Goal: Task Accomplishment & Management: Manage account settings

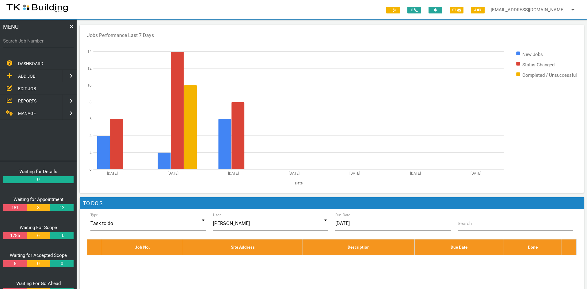
click at [24, 87] on span "EDIT JOB" at bounding box center [27, 88] width 18 height 5
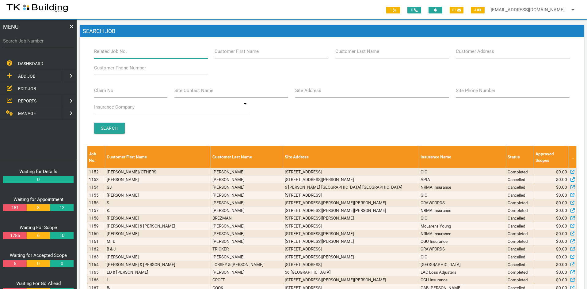
click at [130, 54] on input "Related Job No." at bounding box center [151, 51] width 114 height 14
type input "28102"
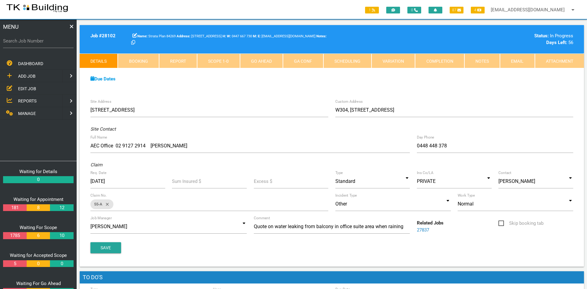
click at [24, 86] on span "EDIT JOB" at bounding box center [27, 88] width 18 height 5
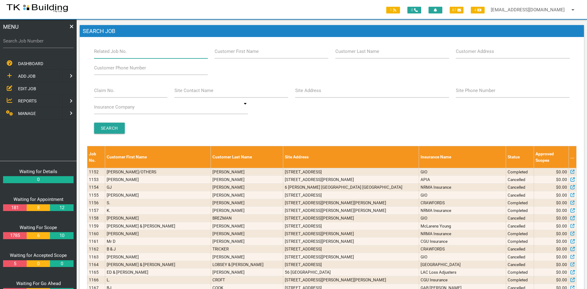
click at [135, 55] on input "Related Job No." at bounding box center [151, 51] width 114 height 14
type input "27843"
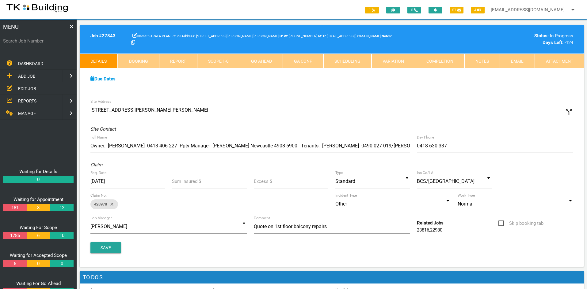
click at [306, 92] on div "Due Dates Waiting for Appointment From [DATE] To [DATE] Waiting For Scope From …" at bounding box center [332, 82] width 504 height 28
click at [478, 62] on link "Notes" at bounding box center [482, 61] width 36 height 15
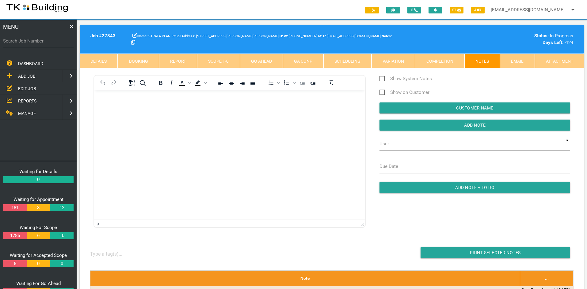
click at [265, 118] on html at bounding box center [229, 104] width 271 height 28
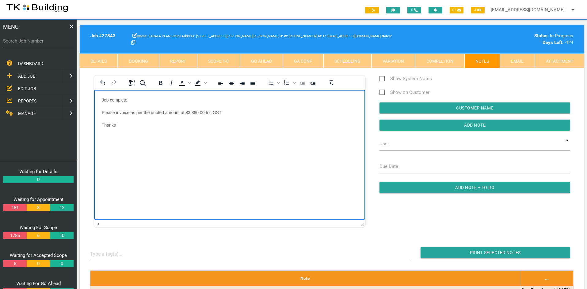
click at [280, 143] on html "Job complete Please invoice as per the quoted amount of $3,880.00 Inc GST Thanks" at bounding box center [229, 116] width 271 height 53
click at [462, 126] on input "Add Note" at bounding box center [474, 125] width 191 height 11
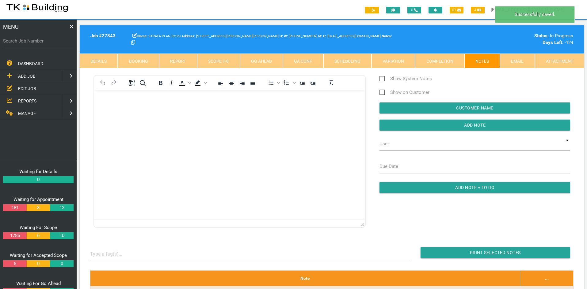
click at [272, 118] on html at bounding box center [229, 104] width 271 height 28
click at [24, 86] on span "EDIT JOB" at bounding box center [27, 88] width 18 height 5
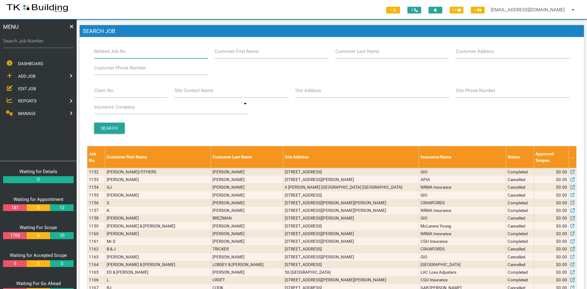
click at [153, 52] on input "Related Job No." at bounding box center [151, 51] width 114 height 14
type input "27843"
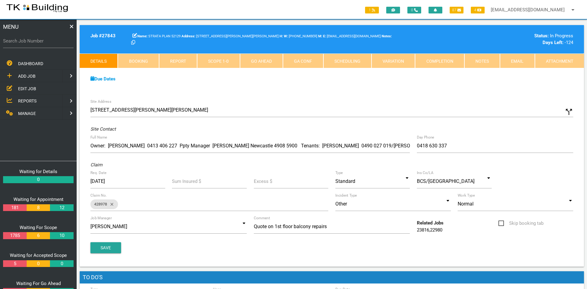
click at [488, 65] on link "Notes" at bounding box center [482, 61] width 36 height 15
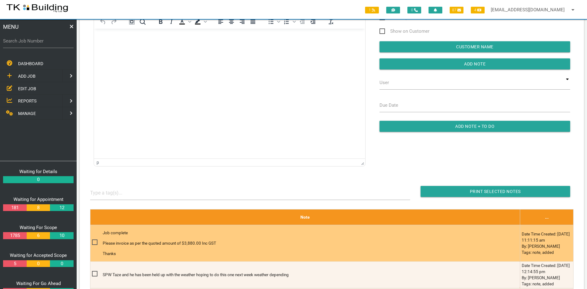
click at [94, 241] on span at bounding box center [97, 243] width 11 height 8
click at [94, 241] on input "checkbox" at bounding box center [94, 241] width 4 height 4
checkbox input "true"
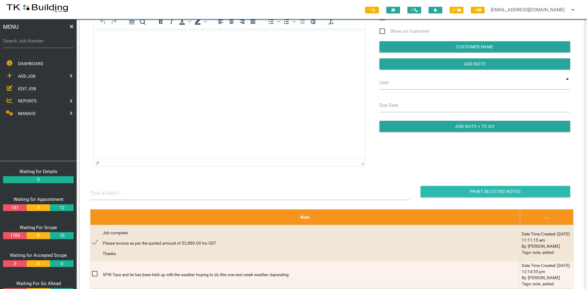
click at [484, 191] on input "button" at bounding box center [494, 191] width 149 height 11
click at [22, 86] on span "EDIT JOB" at bounding box center [27, 88] width 18 height 5
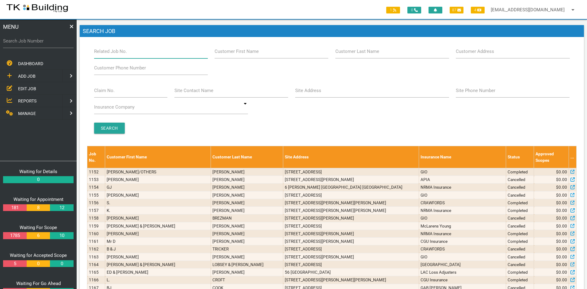
click at [141, 55] on input "Related Job No." at bounding box center [151, 51] width 114 height 14
type input "27946"
click at [111, 126] on input "Search" at bounding box center [109, 128] width 31 height 11
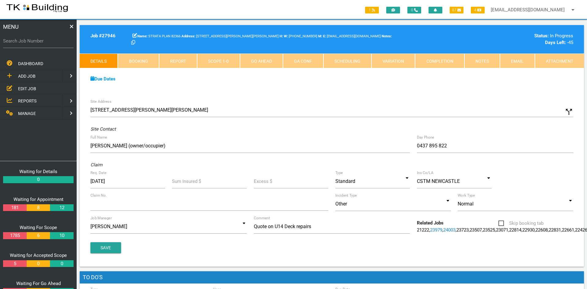
click at [237, 92] on div "Due Dates Waiting for Appointment From [DATE] To [DATE] Waiting For Scope From …" at bounding box center [332, 82] width 504 height 28
click at [482, 62] on link "Notes" at bounding box center [482, 61] width 36 height 15
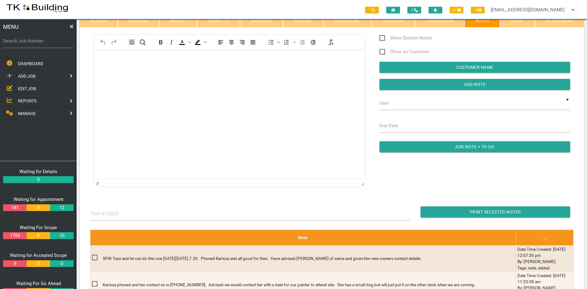
scroll to position [31, 0]
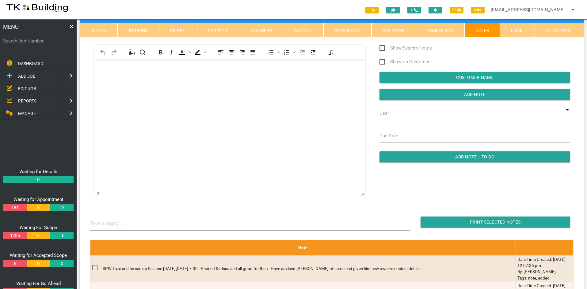
click at [203, 87] on html at bounding box center [229, 73] width 271 height 28
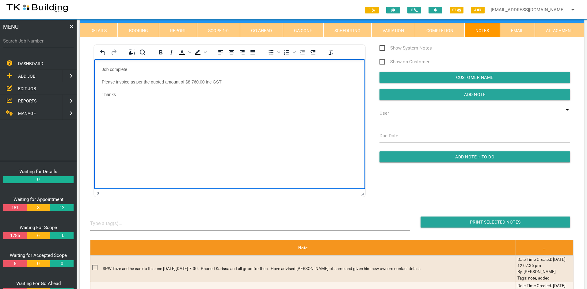
click at [203, 112] on html "Job complete Please invoice as per the quoted amount of $8,760.00 Inc GST Thanks" at bounding box center [229, 85] width 271 height 53
click at [484, 94] on input "Add Note" at bounding box center [474, 94] width 191 height 11
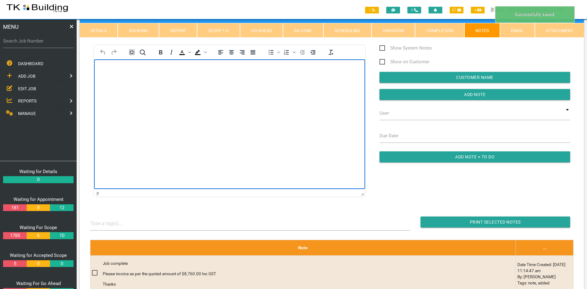
click at [234, 87] on html at bounding box center [229, 73] width 271 height 28
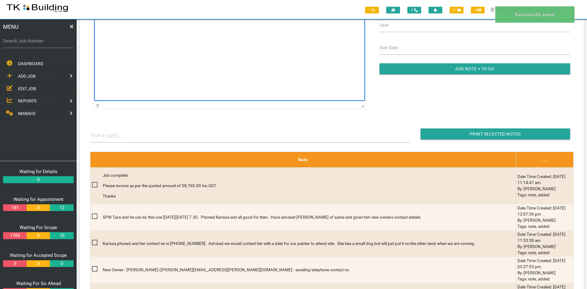
scroll to position [123, 0]
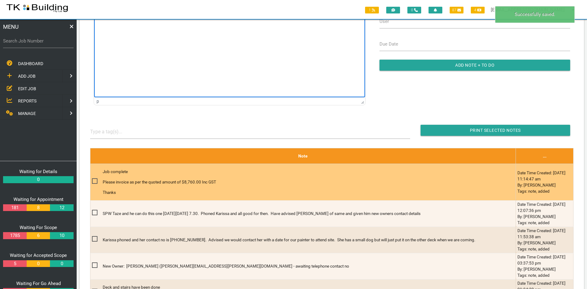
click at [95, 182] on span at bounding box center [97, 182] width 11 height 8
click at [95, 182] on input "checkbox" at bounding box center [94, 180] width 4 height 4
checkbox input "true"
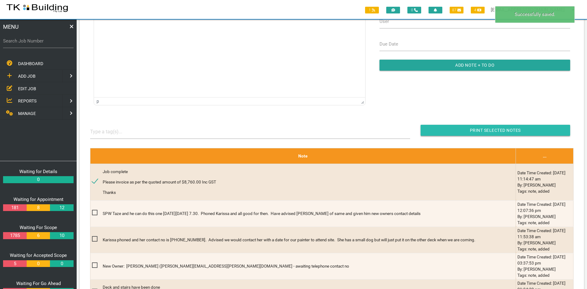
click at [478, 132] on input "Print Selected Notes" at bounding box center [494, 130] width 149 height 11
